Goal: Information Seeking & Learning: Learn about a topic

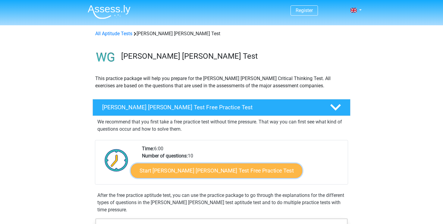
click at [174, 173] on link "Start Watson Glaser Test Free Practice Test" at bounding box center [216, 171] width 171 height 14
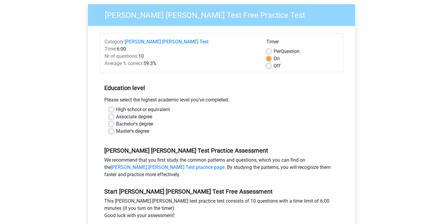
scroll to position [53, 0]
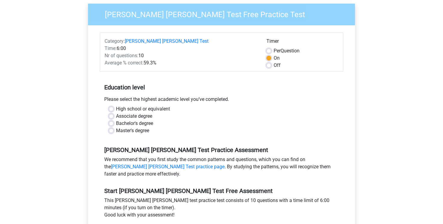
click at [114, 127] on div "Master's degree" at bounding box center [221, 130] width 225 height 7
click at [116, 127] on label "Master's degree" at bounding box center [132, 130] width 33 height 7
click at [109, 127] on input "Master's degree" at bounding box center [111, 130] width 5 height 6
radio input "true"
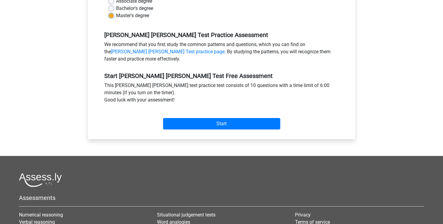
scroll to position [134, 0]
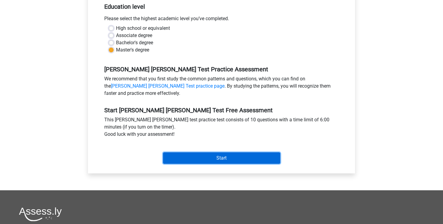
click at [193, 152] on input "Start" at bounding box center [221, 157] width 117 height 11
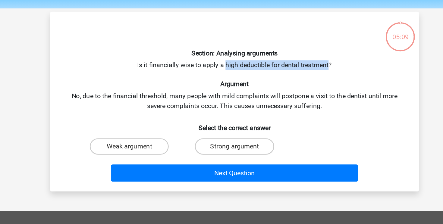
drag, startPoint x: 215, startPoint y: 66, endPoint x: 290, endPoint y: 69, distance: 75.4
click at [290, 69] on div "Section: Analysing arguments Is it financially wise to apply a high deductible …" at bounding box center [221, 94] width 267 height 123
copy div "high deductible for dental treatment"
click at [217, 63] on div "Section: Analysing arguments Is it financially wise to apply a high deductible …" at bounding box center [221, 94] width 267 height 123
click at [197, 130] on label "Strong argument" at bounding box center [221, 127] width 58 height 12
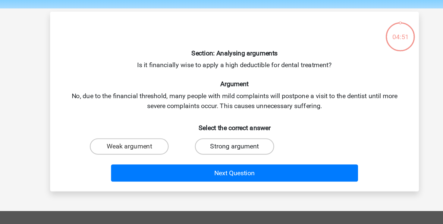
click at [221, 130] on input "Strong argument" at bounding box center [223, 129] width 4 height 4
radio input "true"
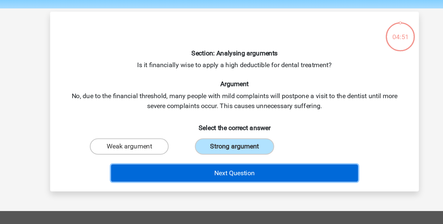
click at [196, 149] on button "Next Question" at bounding box center [221, 146] width 182 height 13
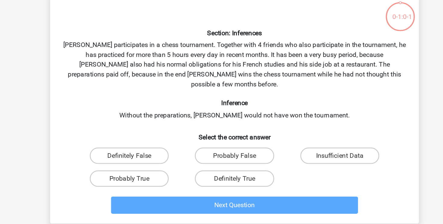
scroll to position [25, 0]
